Goal: Task Accomplishment & Management: Manage account settings

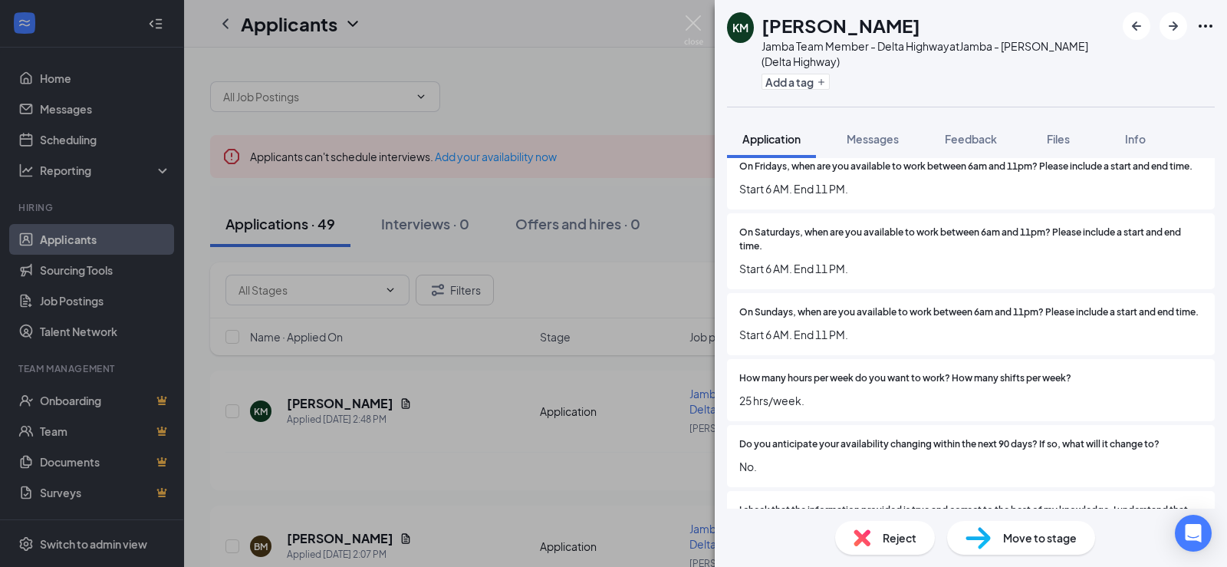
scroll to position [997, 0]
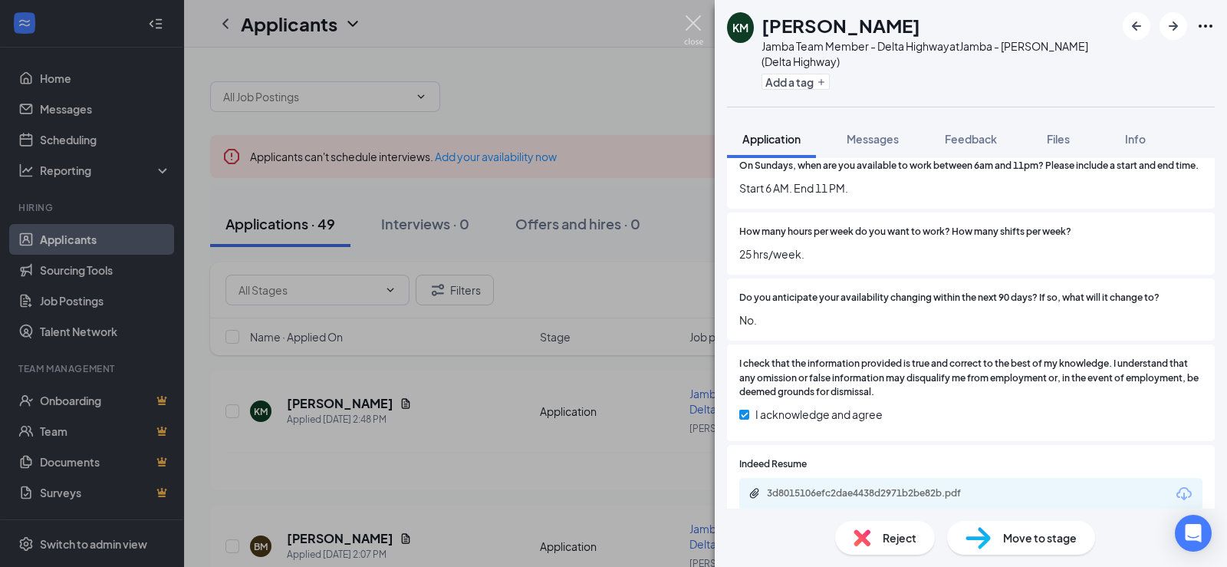
click at [692, 30] on img at bounding box center [693, 30] width 19 height 30
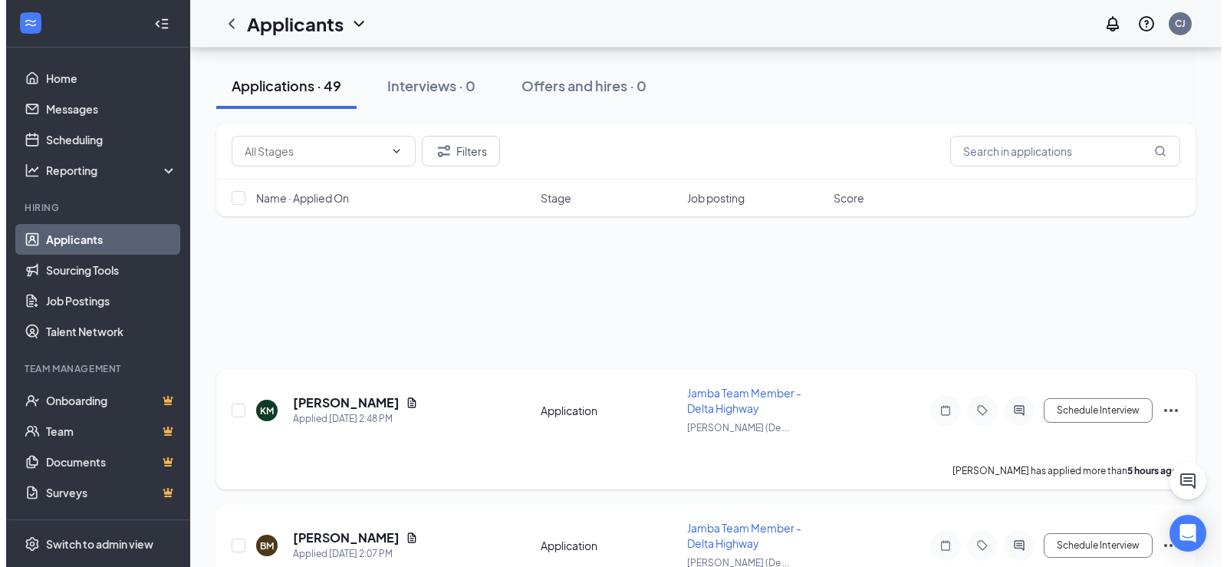
scroll to position [230, 0]
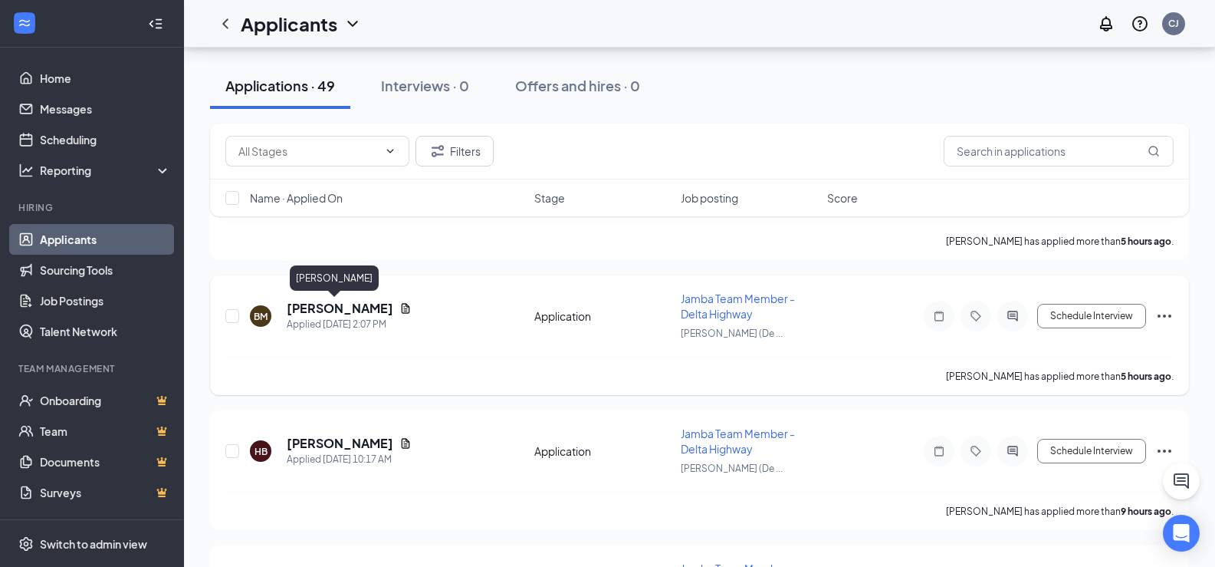
click at [293, 309] on h5 "[PERSON_NAME]" at bounding box center [340, 308] width 107 height 17
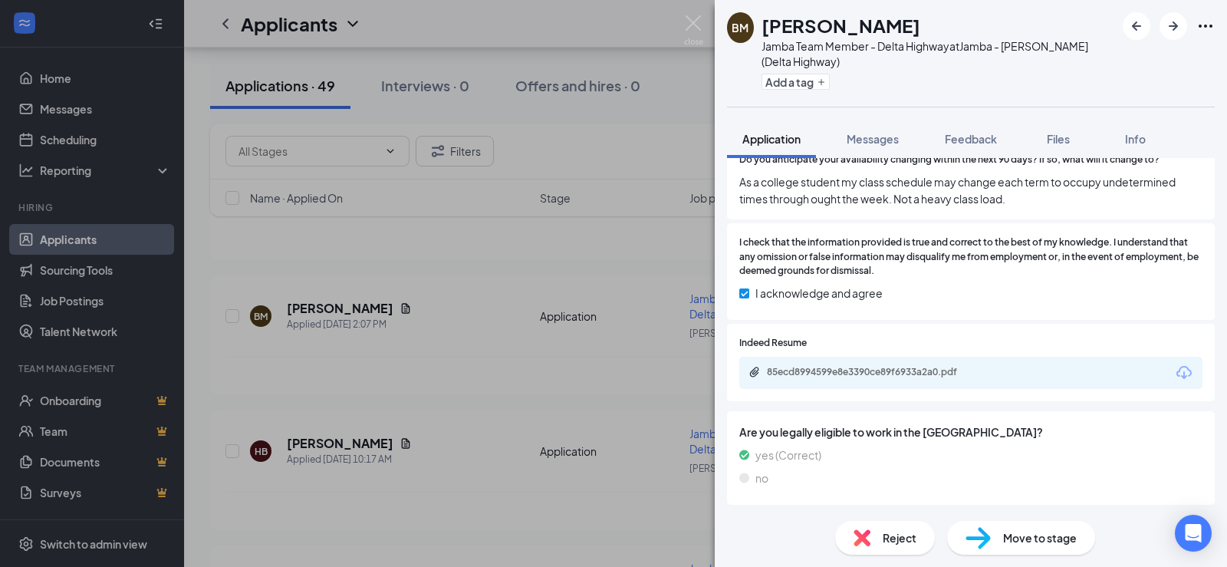
scroll to position [1150, 0]
click at [694, 34] on img at bounding box center [693, 30] width 19 height 30
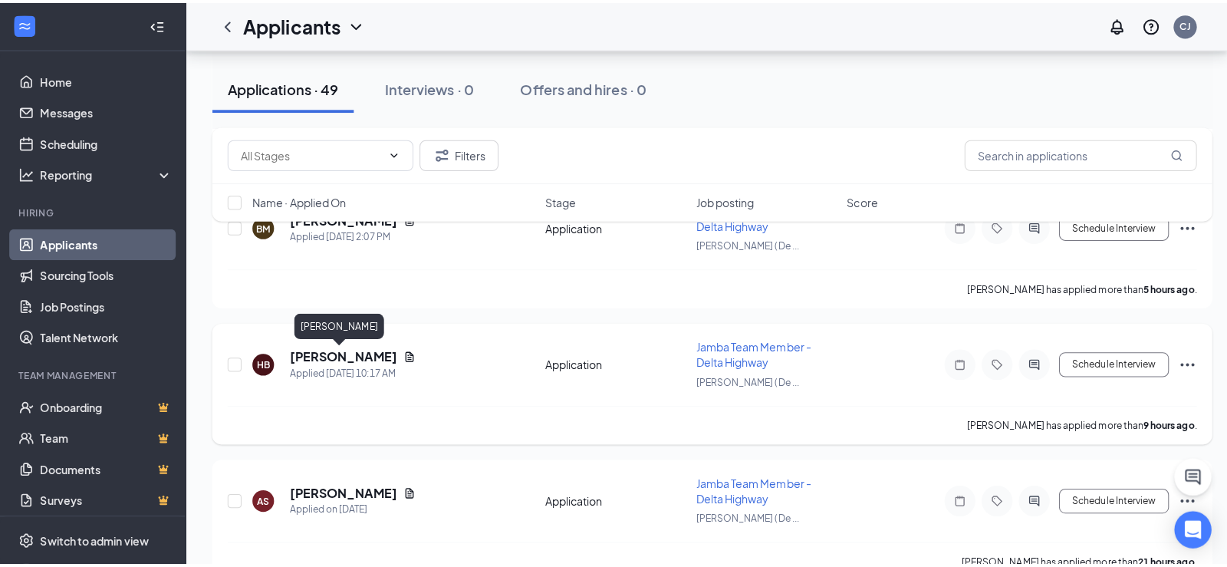
scroll to position [230, 0]
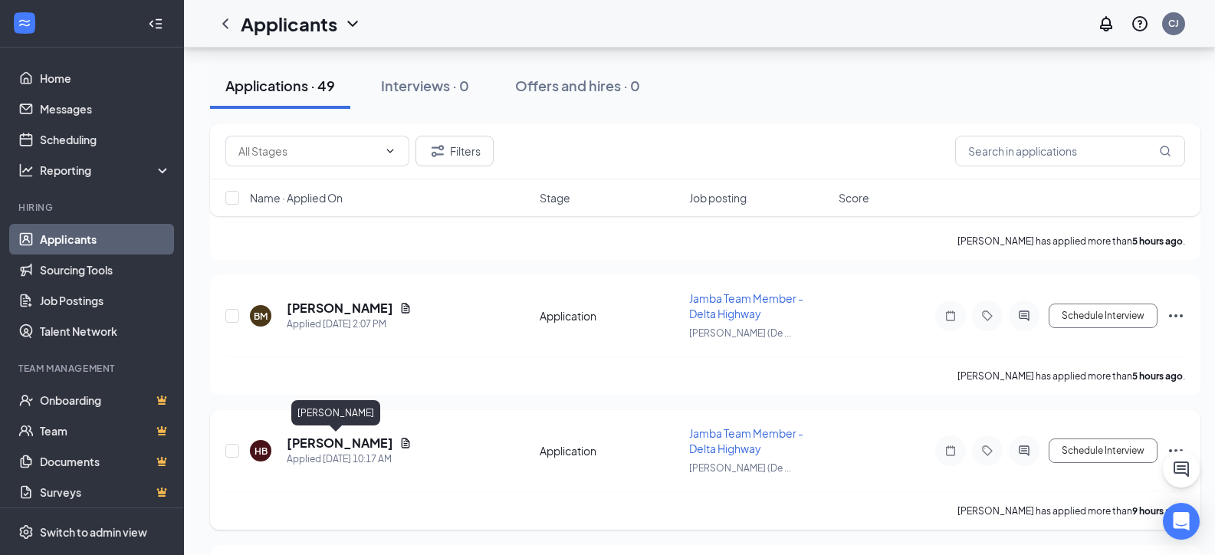
click at [327, 439] on h5 "[PERSON_NAME]" at bounding box center [340, 443] width 107 height 17
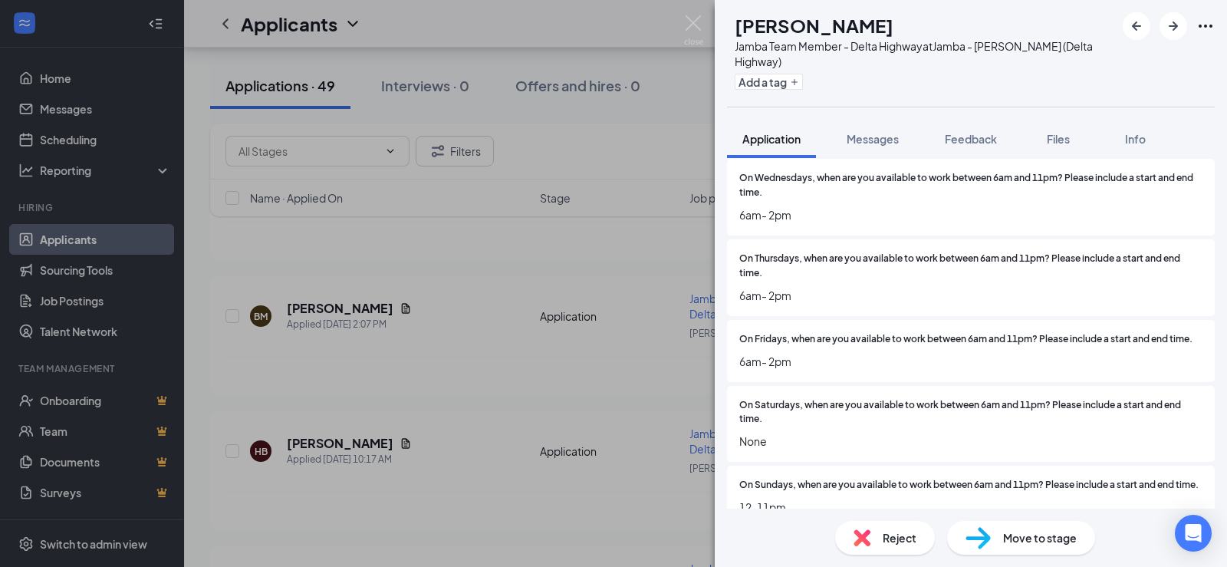
scroll to position [690, 0]
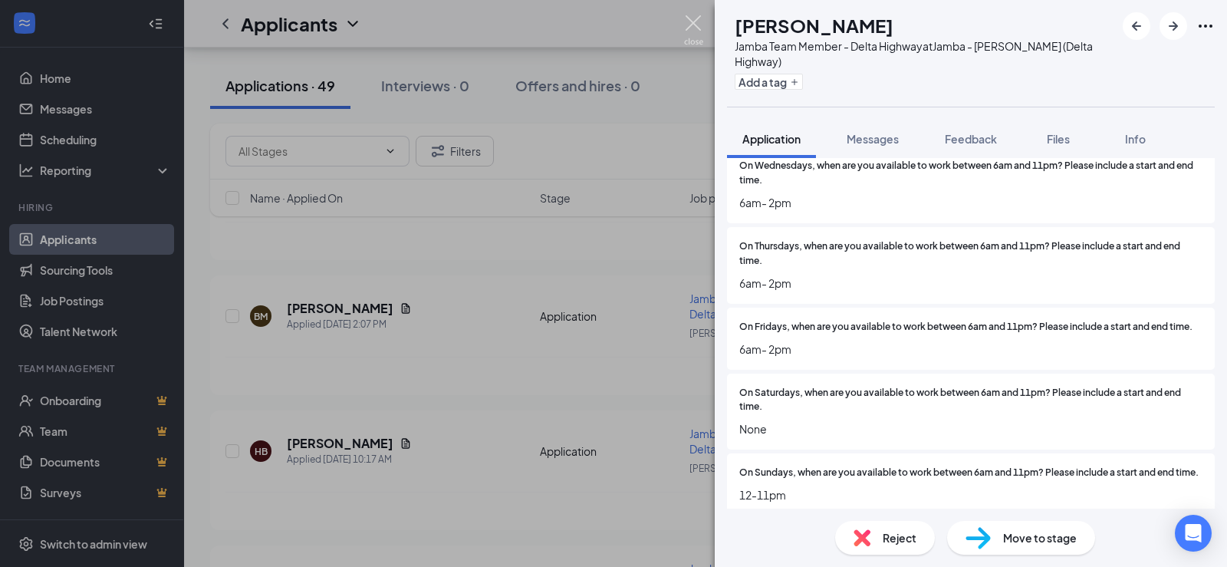
click at [699, 17] on img at bounding box center [693, 30] width 19 height 30
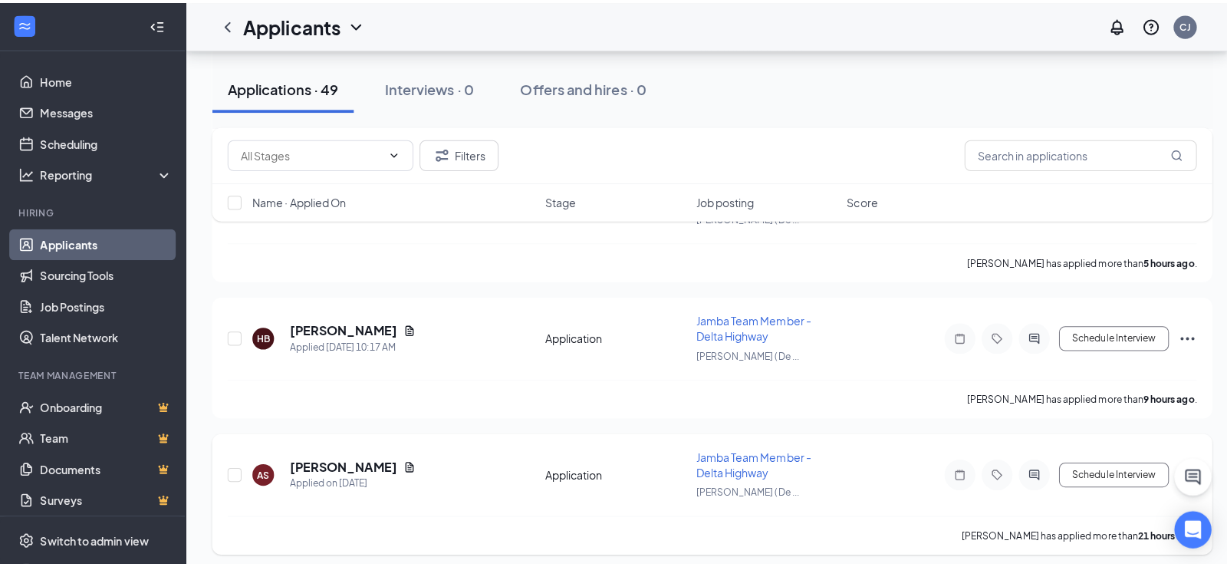
scroll to position [460, 0]
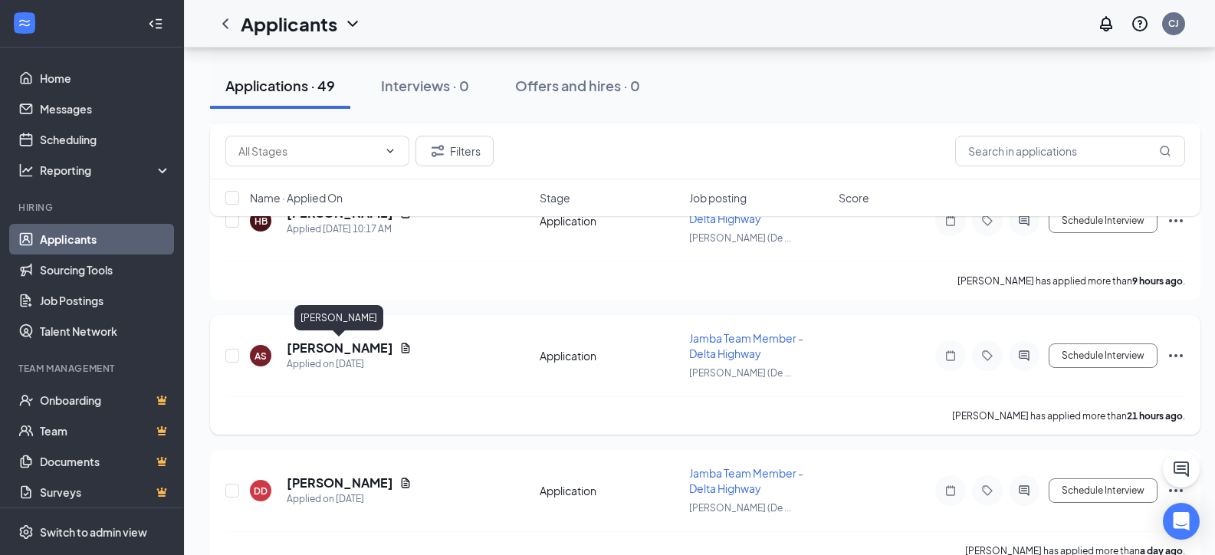
click at [333, 353] on h5 "[PERSON_NAME]" at bounding box center [340, 348] width 107 height 17
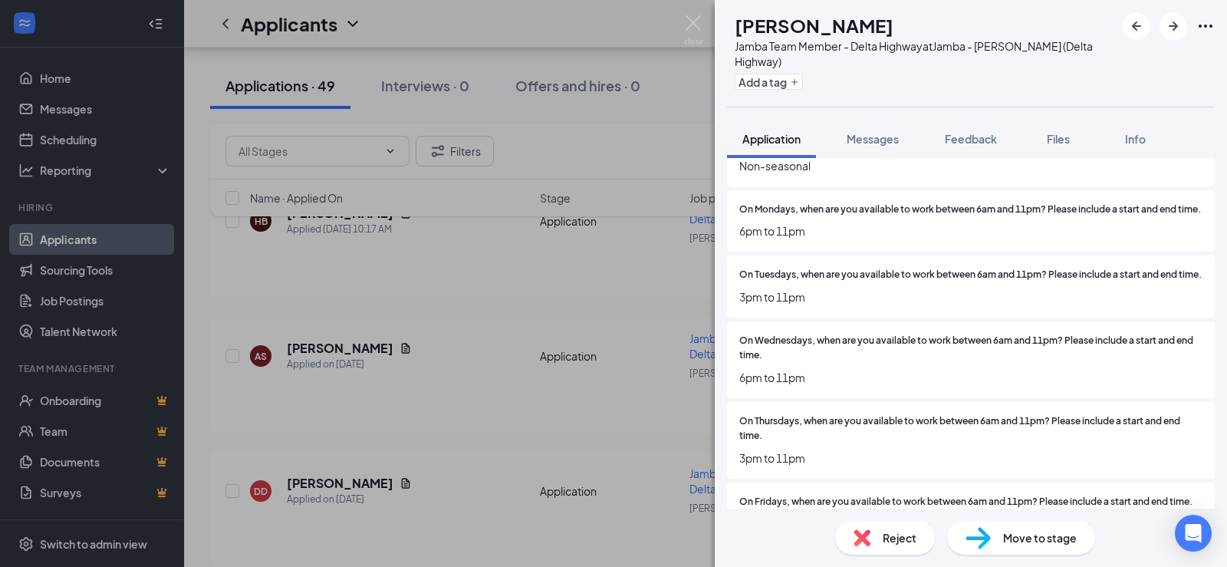
scroll to position [543, 0]
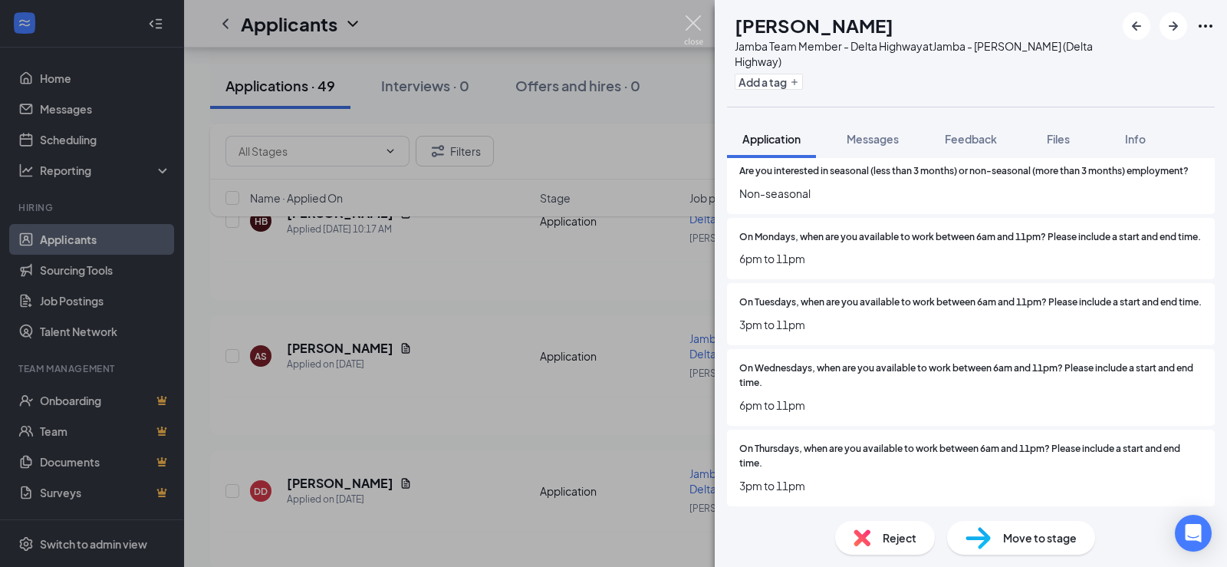
click at [698, 26] on img at bounding box center [693, 30] width 19 height 30
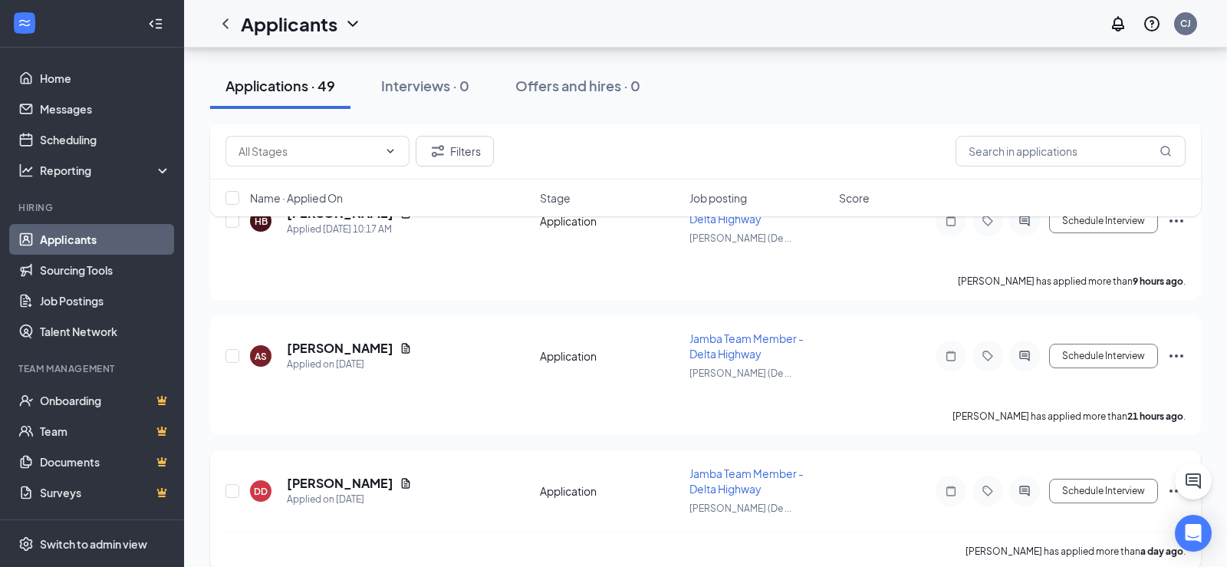
click at [330, 476] on h5 "[PERSON_NAME]" at bounding box center [340, 483] width 107 height 17
click at [333, 481] on h5 "[PERSON_NAME]" at bounding box center [340, 483] width 107 height 17
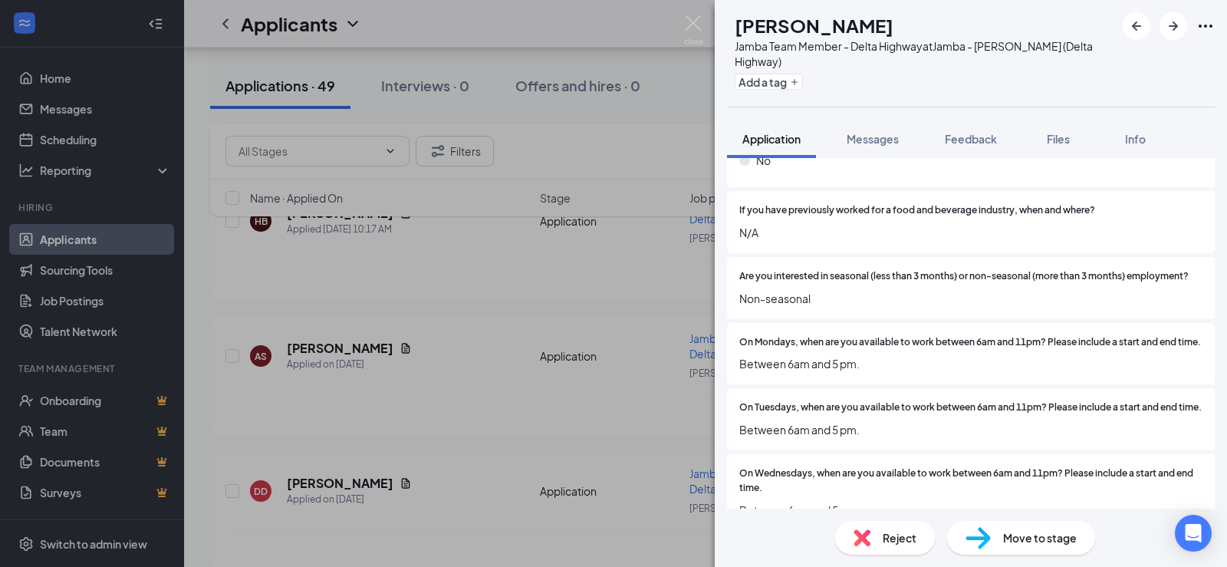
scroll to position [383, 0]
click at [685, 25] on img at bounding box center [693, 30] width 19 height 30
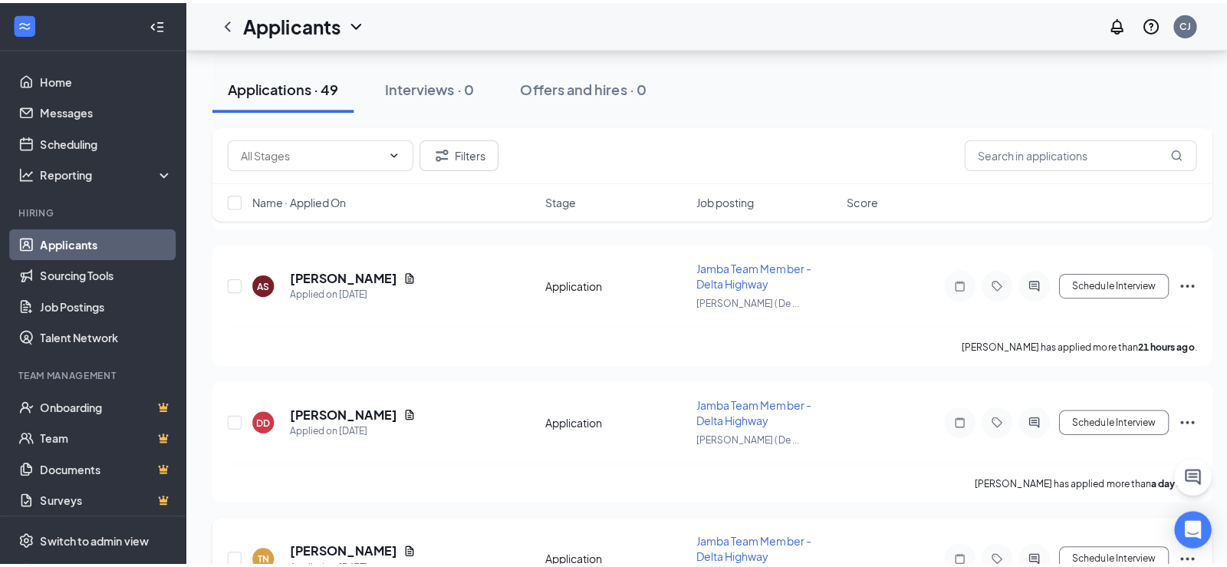
scroll to position [613, 0]
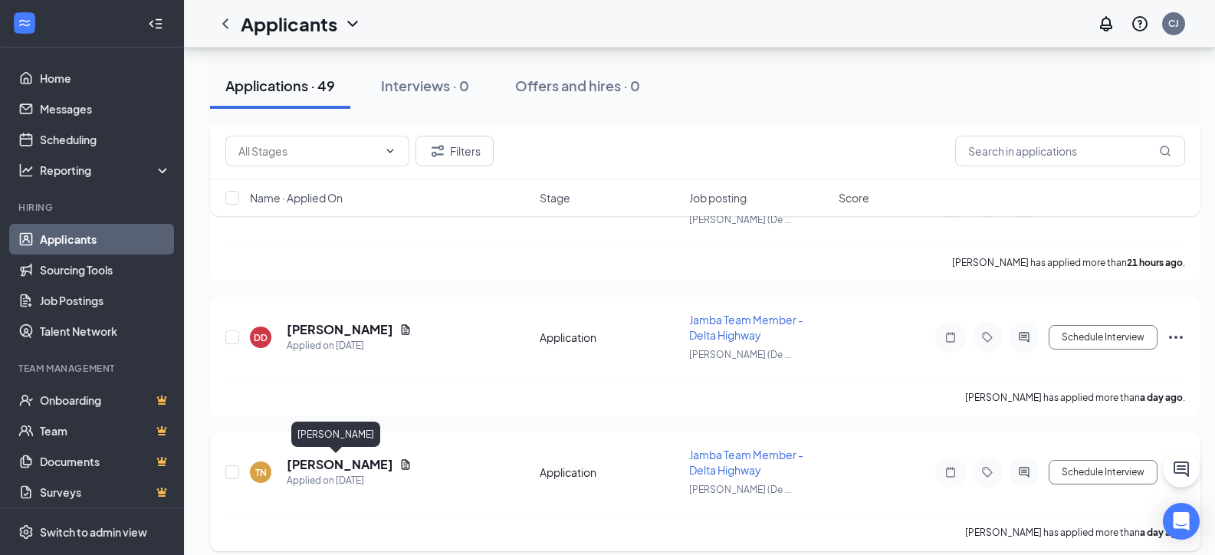
click at [320, 467] on h5 "[PERSON_NAME]" at bounding box center [340, 464] width 107 height 17
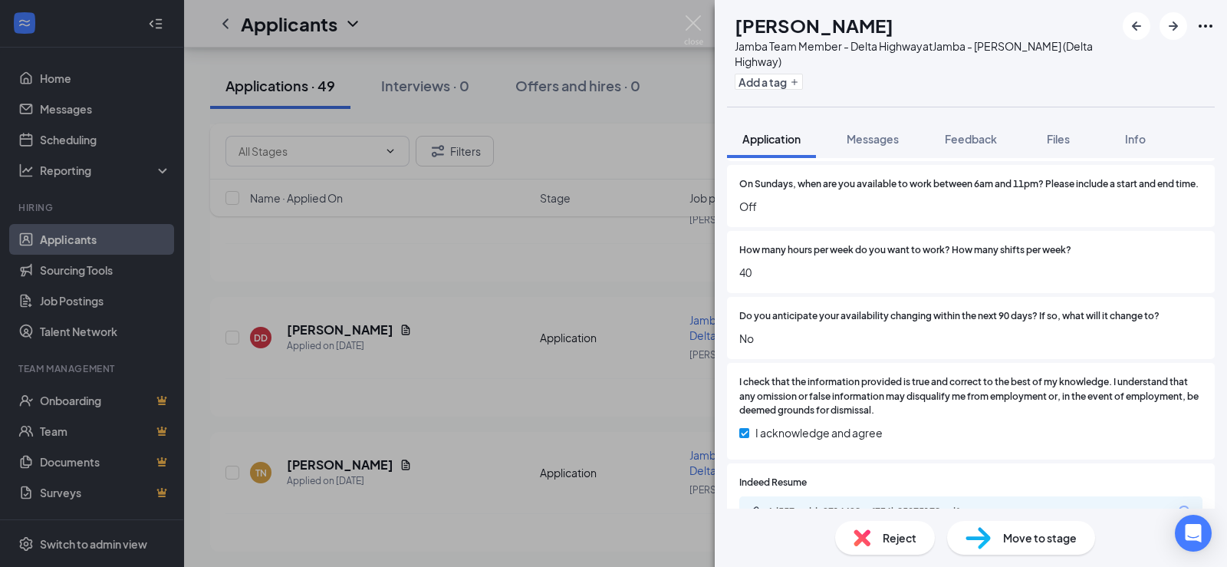
scroll to position [1073, 0]
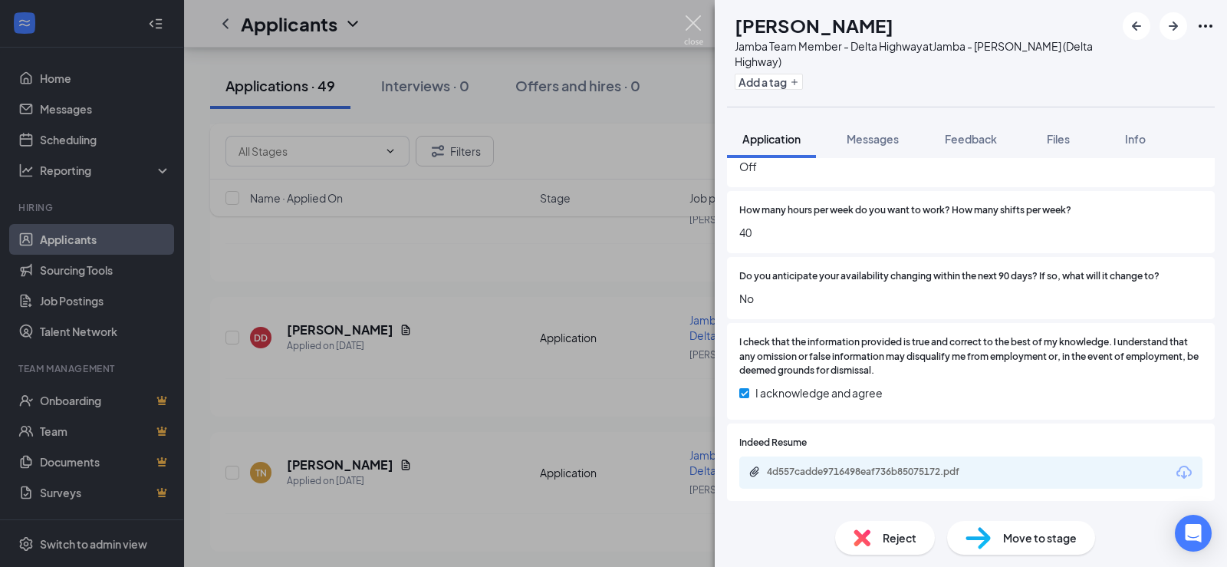
click at [698, 21] on img at bounding box center [693, 30] width 19 height 30
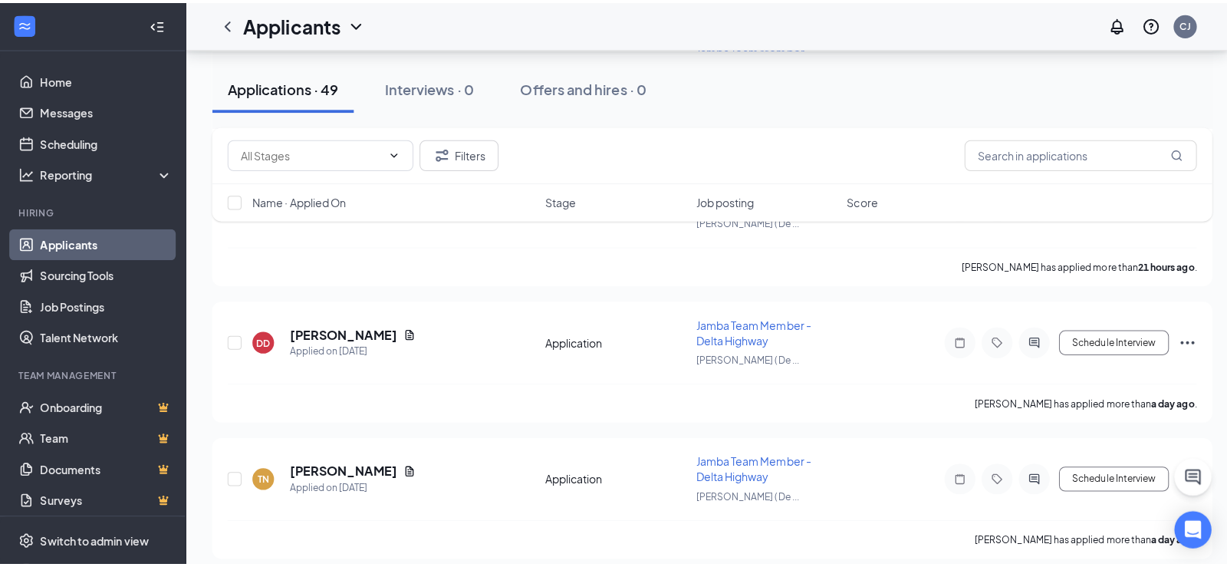
scroll to position [767, 0]
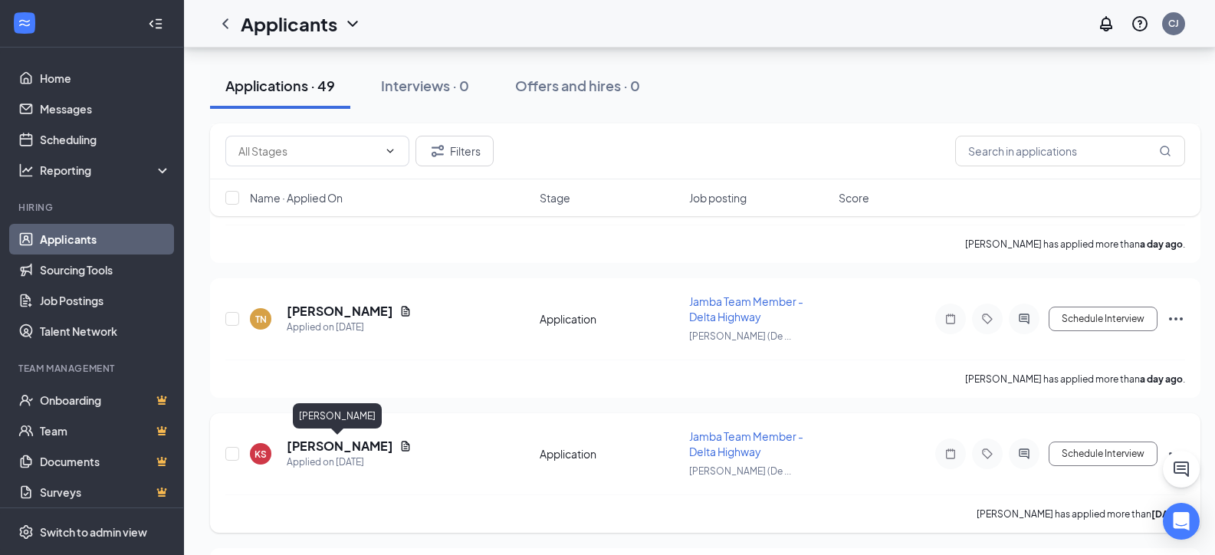
click at [318, 445] on h5 "[PERSON_NAME]" at bounding box center [340, 446] width 107 height 17
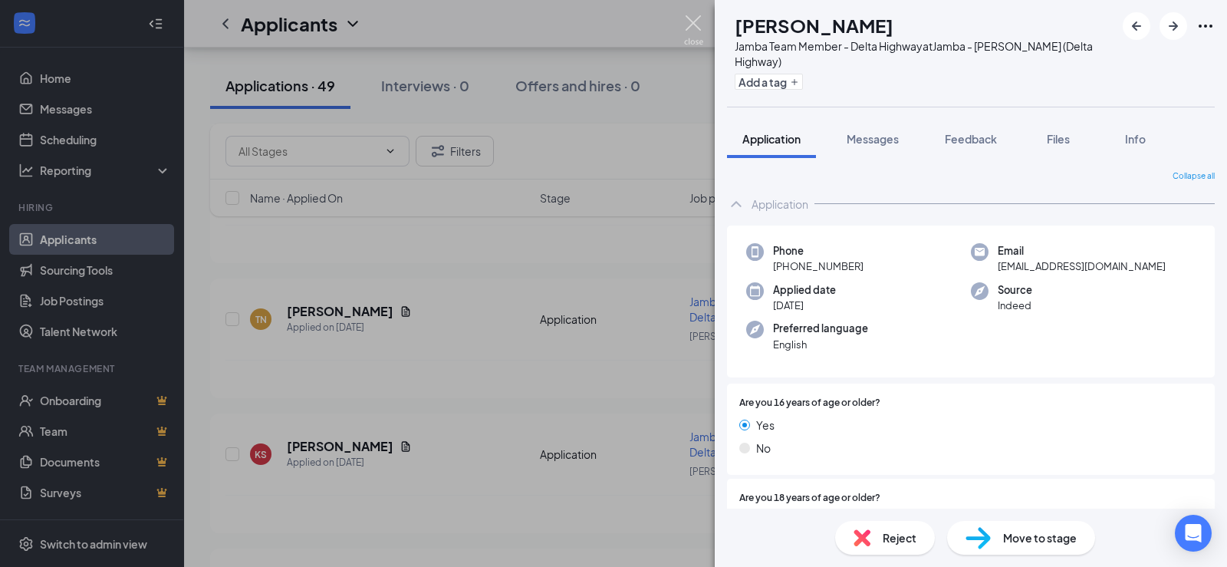
click at [687, 29] on img at bounding box center [693, 30] width 19 height 30
